Goal: Information Seeking & Learning: Check status

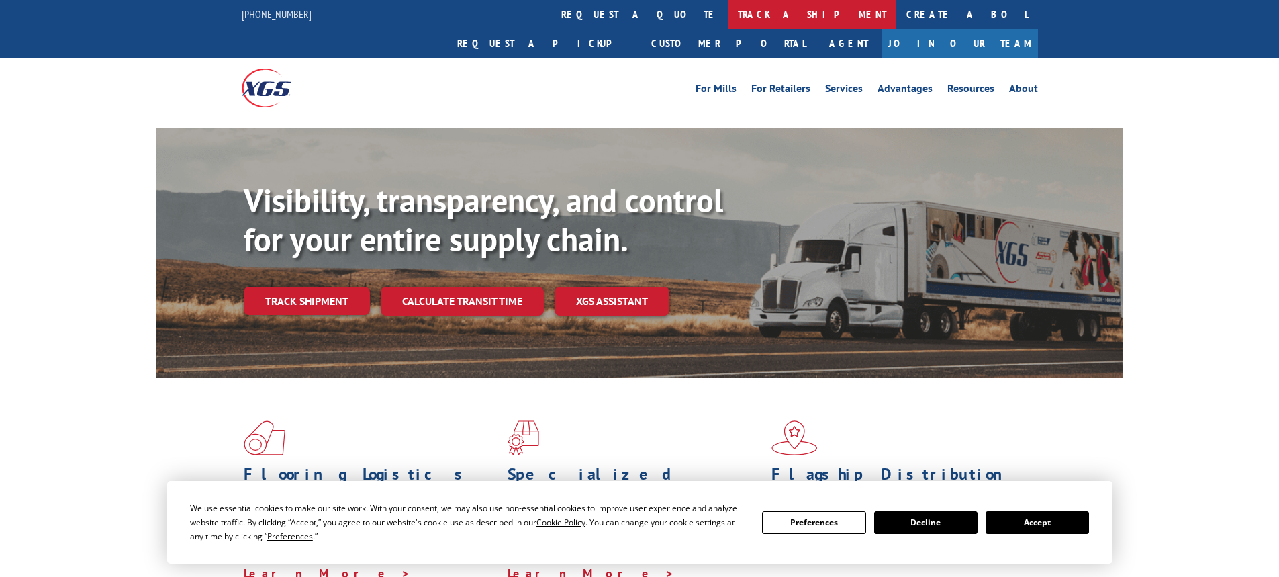
click at [728, 11] on link "track a shipment" at bounding box center [812, 14] width 168 height 29
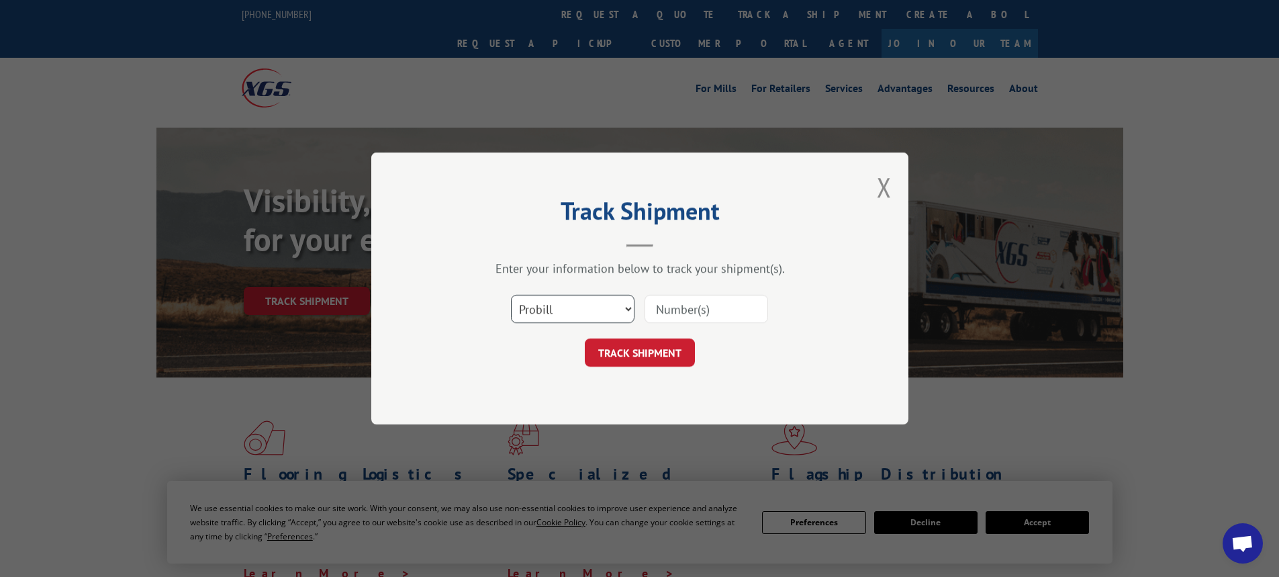
click at [549, 315] on select "Select category... Probill BOL PO" at bounding box center [573, 309] width 124 height 28
select select "bol"
click at [511, 295] on select "Select category... Probill BOL PO" at bounding box center [573, 309] width 124 height 28
click at [720, 315] on input at bounding box center [706, 309] width 124 height 28
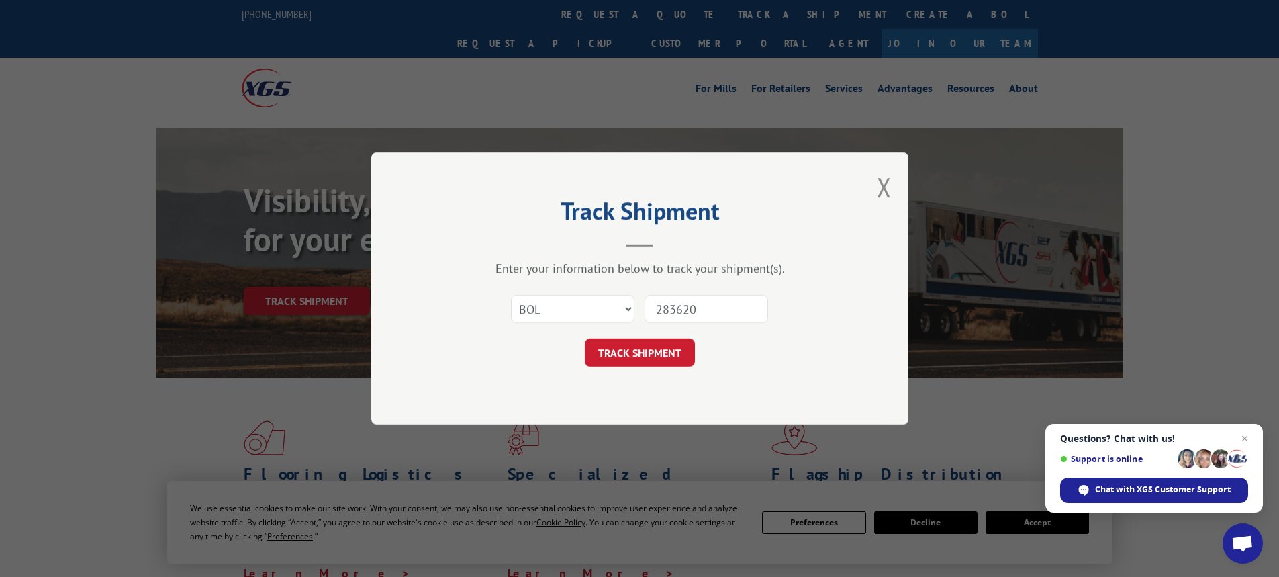
type input "2836204"
click button "TRACK SHIPMENT" at bounding box center [640, 352] width 110 height 28
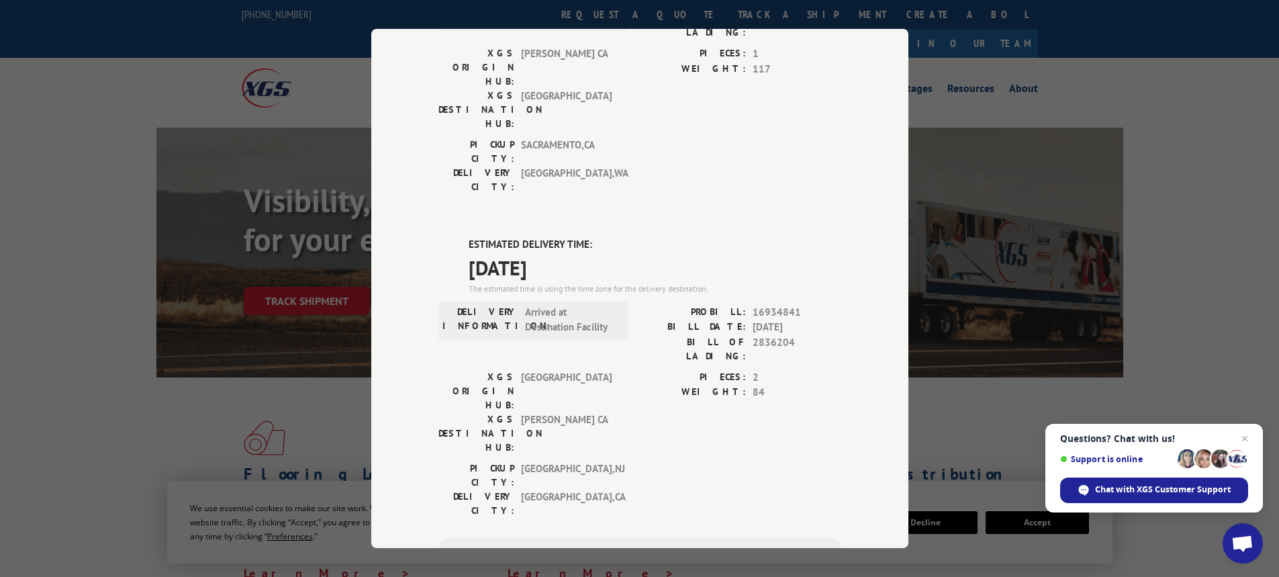
scroll to position [186, 0]
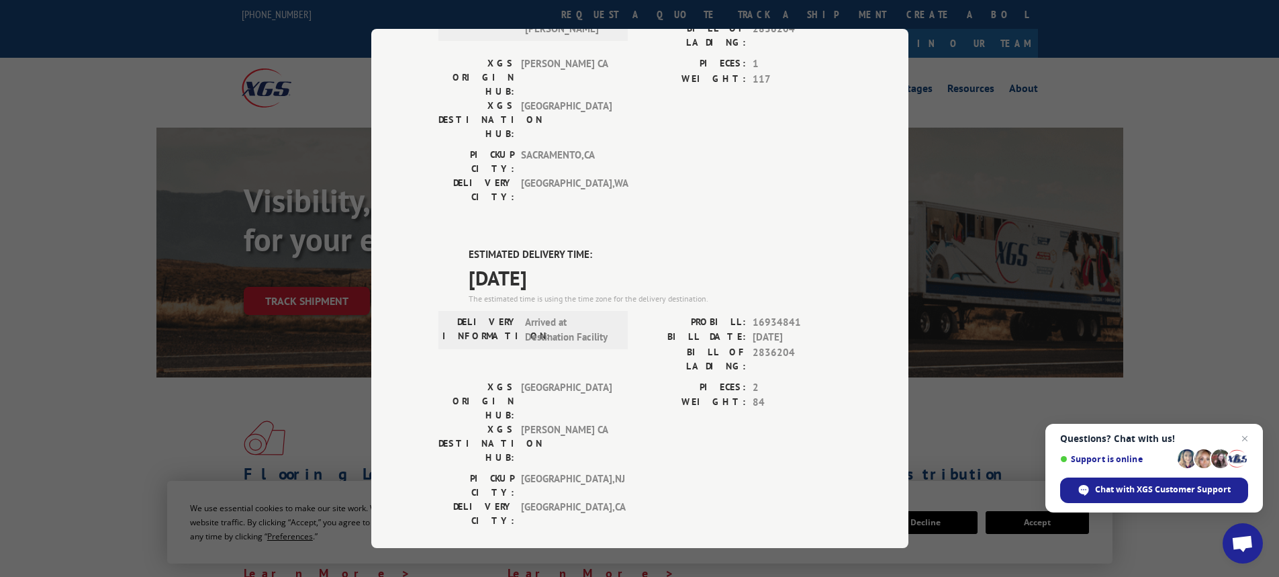
drag, startPoint x: 1071, startPoint y: 39, endPoint x: 1085, endPoint y: 3, distance: 38.9
click at [1071, 38] on div "Track Shipment DELIVERED DELIVERY INFORMATION: [DATE] 03:37 pm [PERSON_NAME]: 1…" at bounding box center [639, 288] width 1279 height 577
